Goal: Task Accomplishment & Management: Use online tool/utility

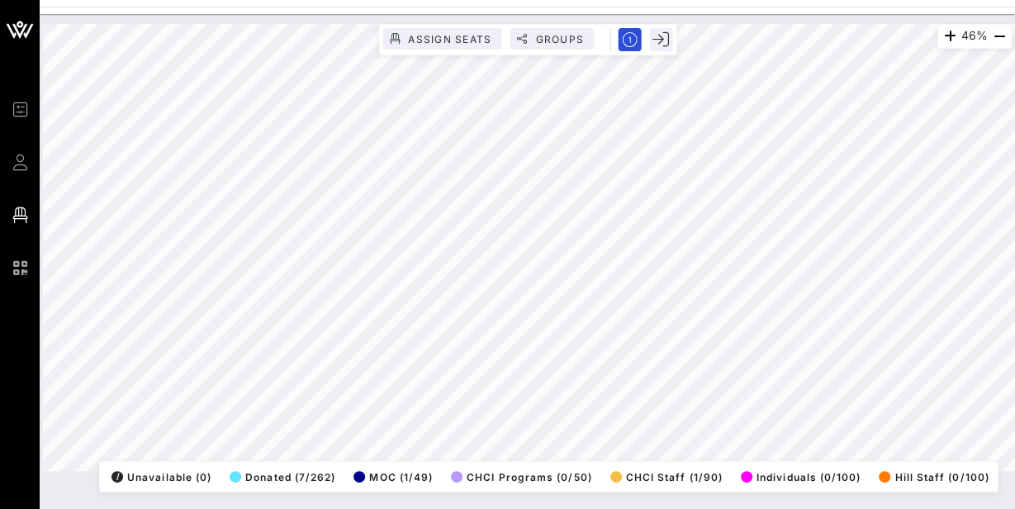
click at [721, 508] on html "Event Builder Guests Floor Plan QR Scanner CHCI 48th Annual Awards Gala 46% Ass…" at bounding box center [507, 254] width 1015 height 509
click at [676, 503] on div "46% Assign Seats Groups Exit All Reserved Shared Total Guests 1295 Total Seated…" at bounding box center [527, 261] width 975 height 494
click at [517, 17] on div "78% Assign Seats Groups Exit All Reserved Shared Total Guests 1295 Total Seated…" at bounding box center [527, 247] width 988 height 466
